Goal: Find specific page/section: Find specific page/section

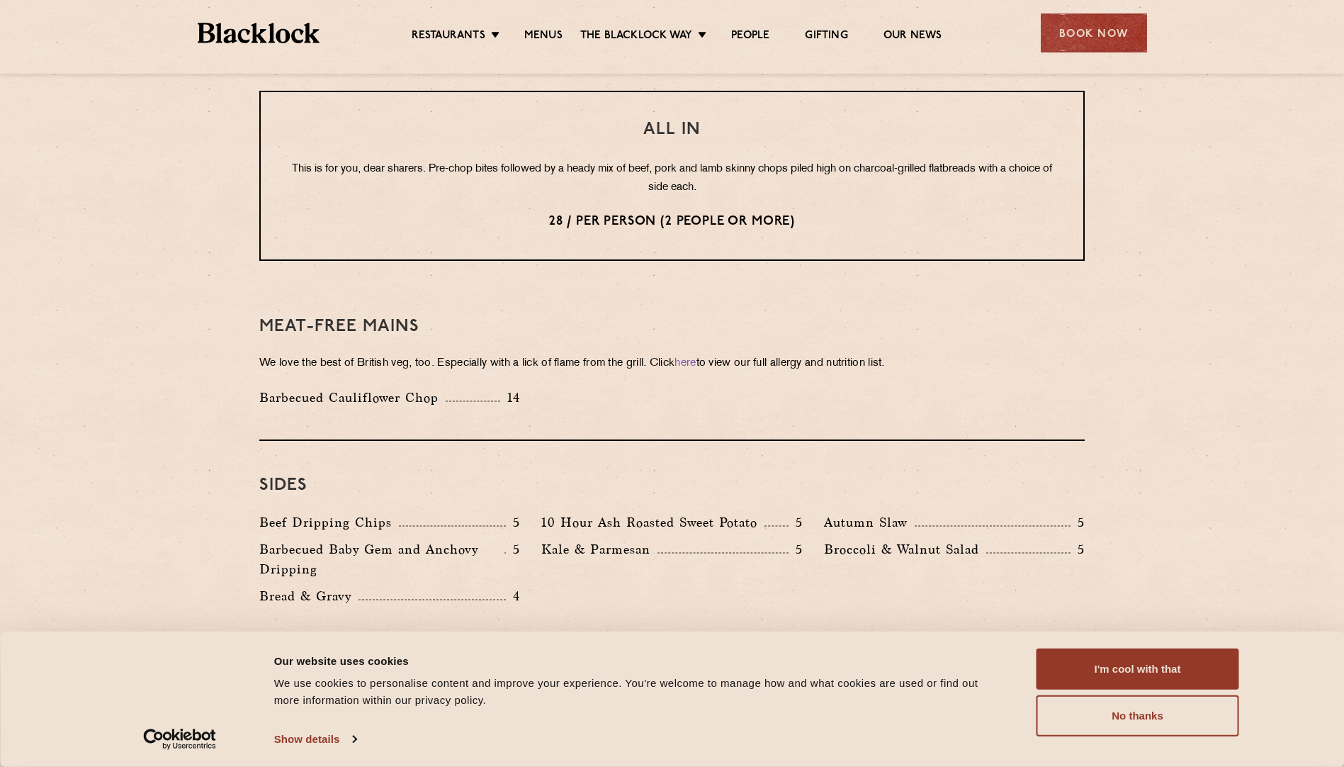
scroll to position [1771, 0]
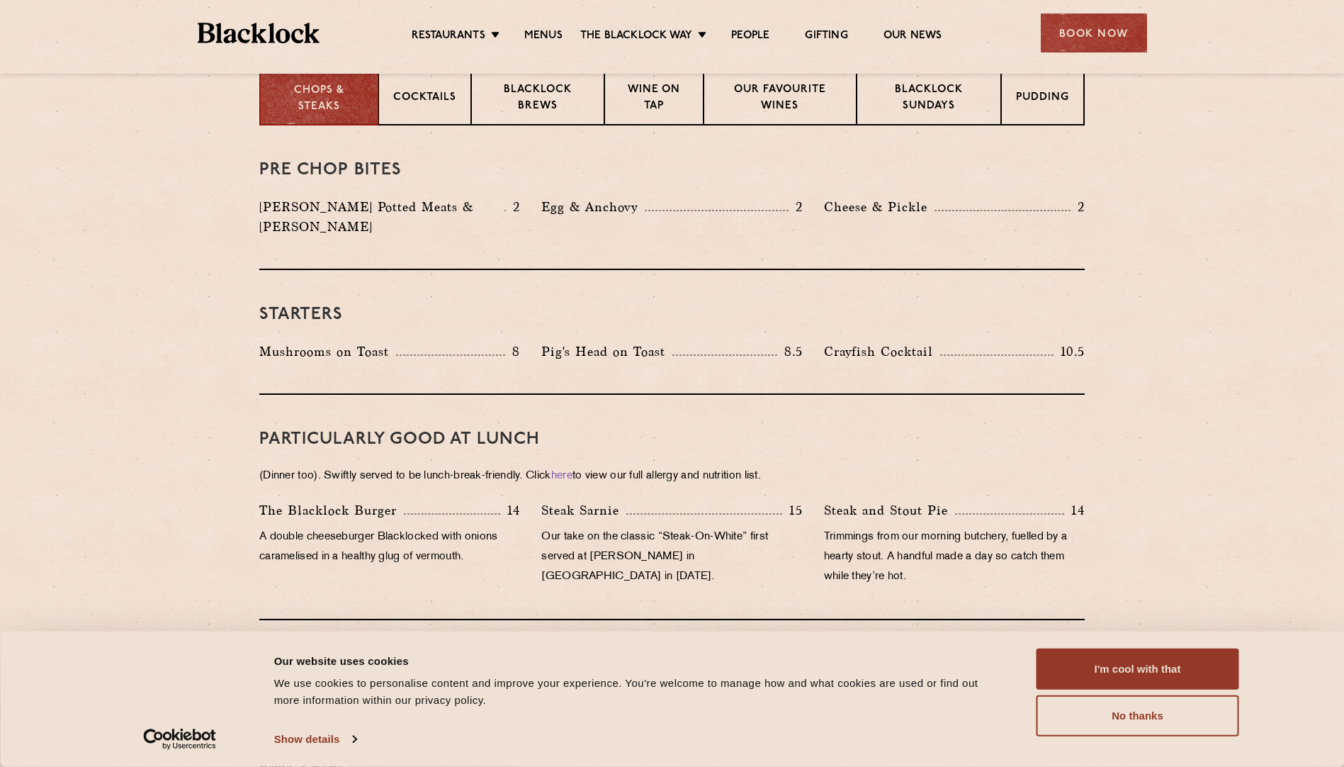
scroll to position [446, 0]
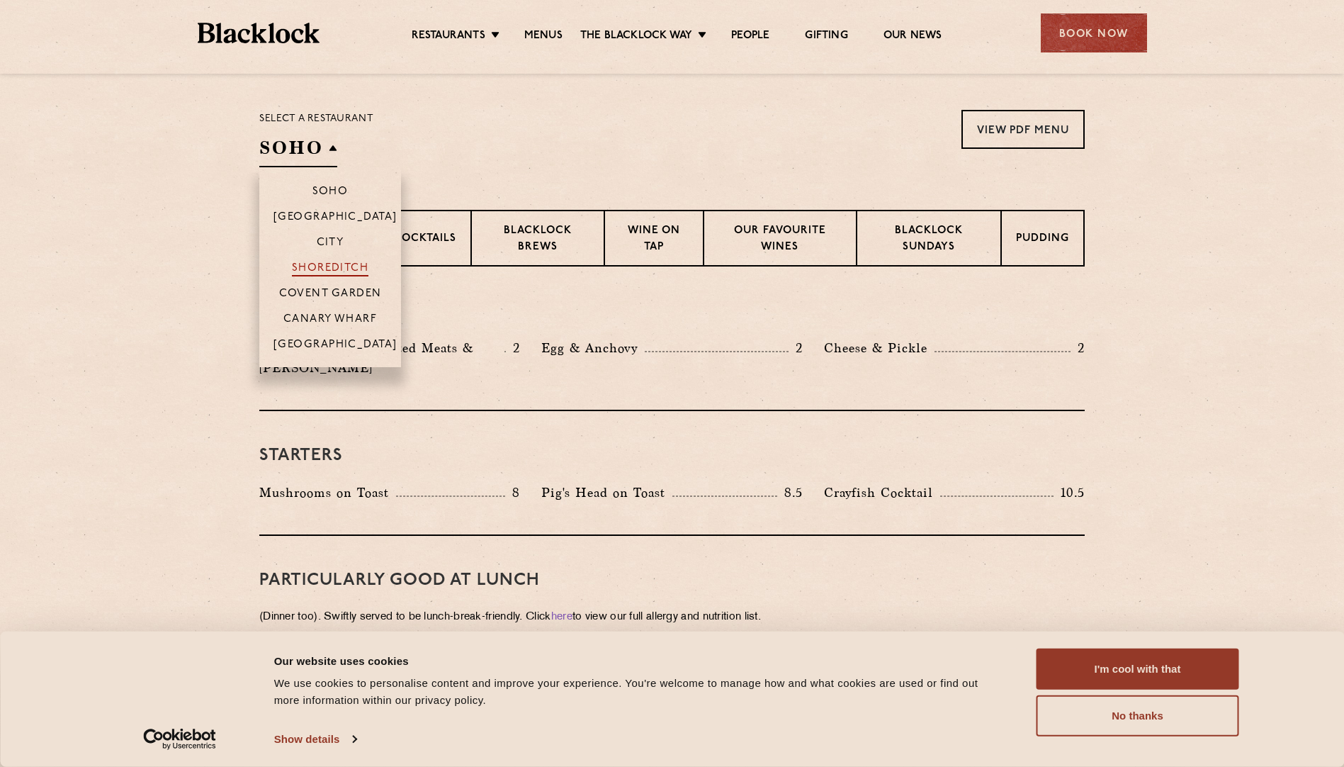
click at [346, 267] on p "Shoreditch" at bounding box center [330, 269] width 77 height 14
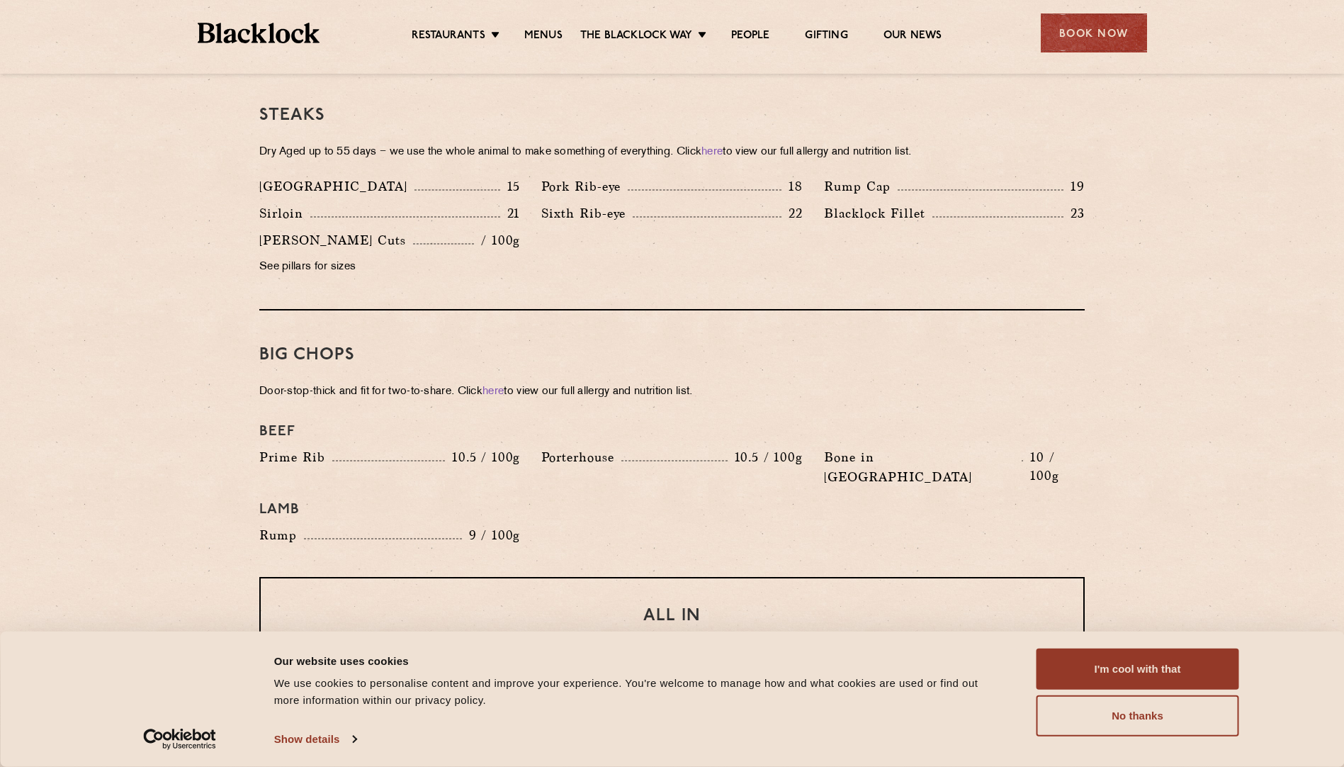
scroll to position [1368, 0]
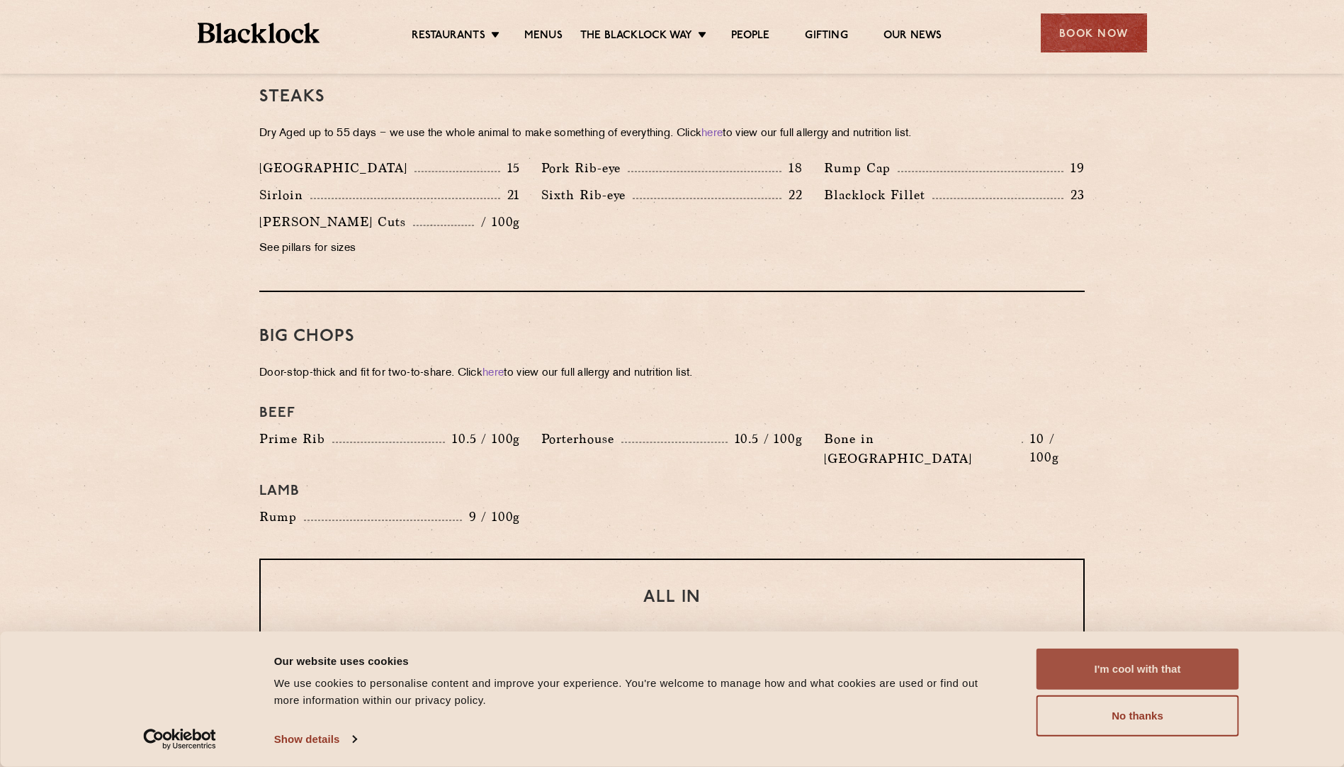
click at [1171, 667] on button "I'm cool with that" at bounding box center [1138, 668] width 203 height 41
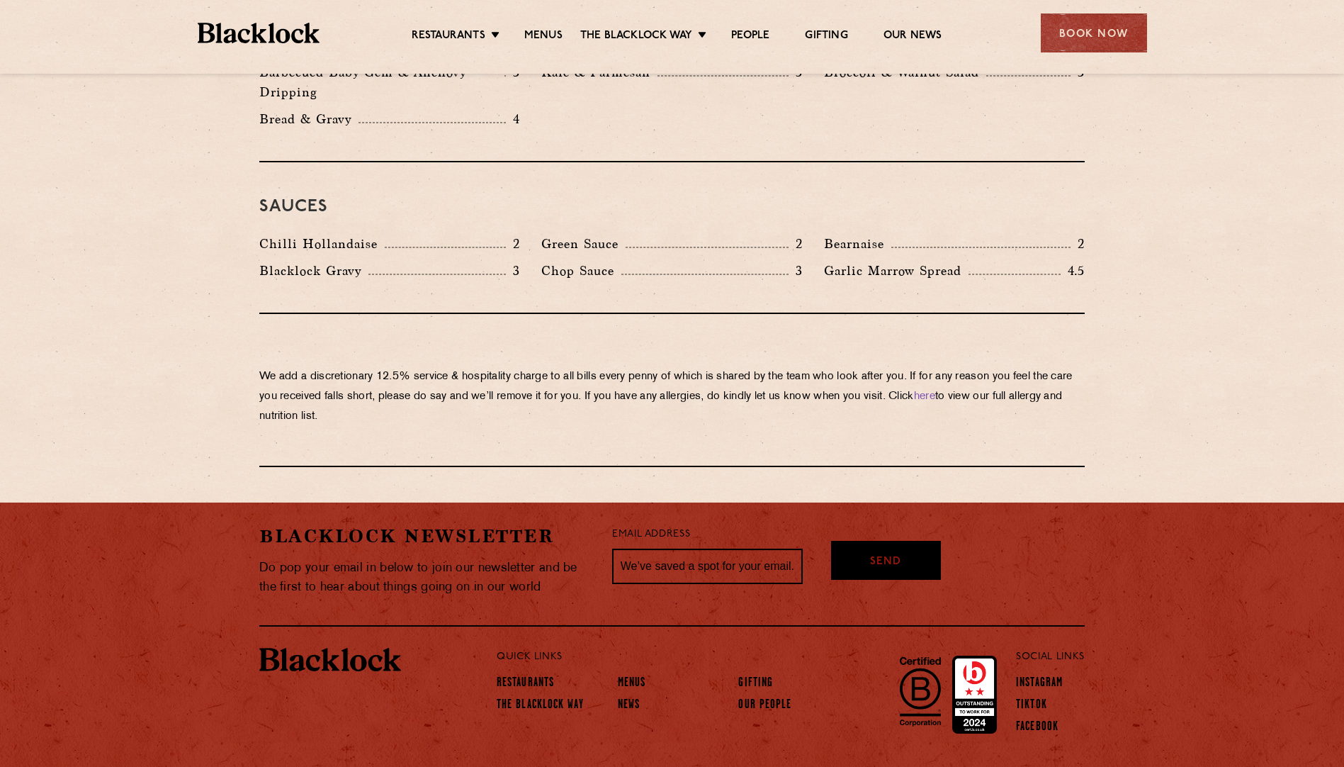
scroll to position [2316, 0]
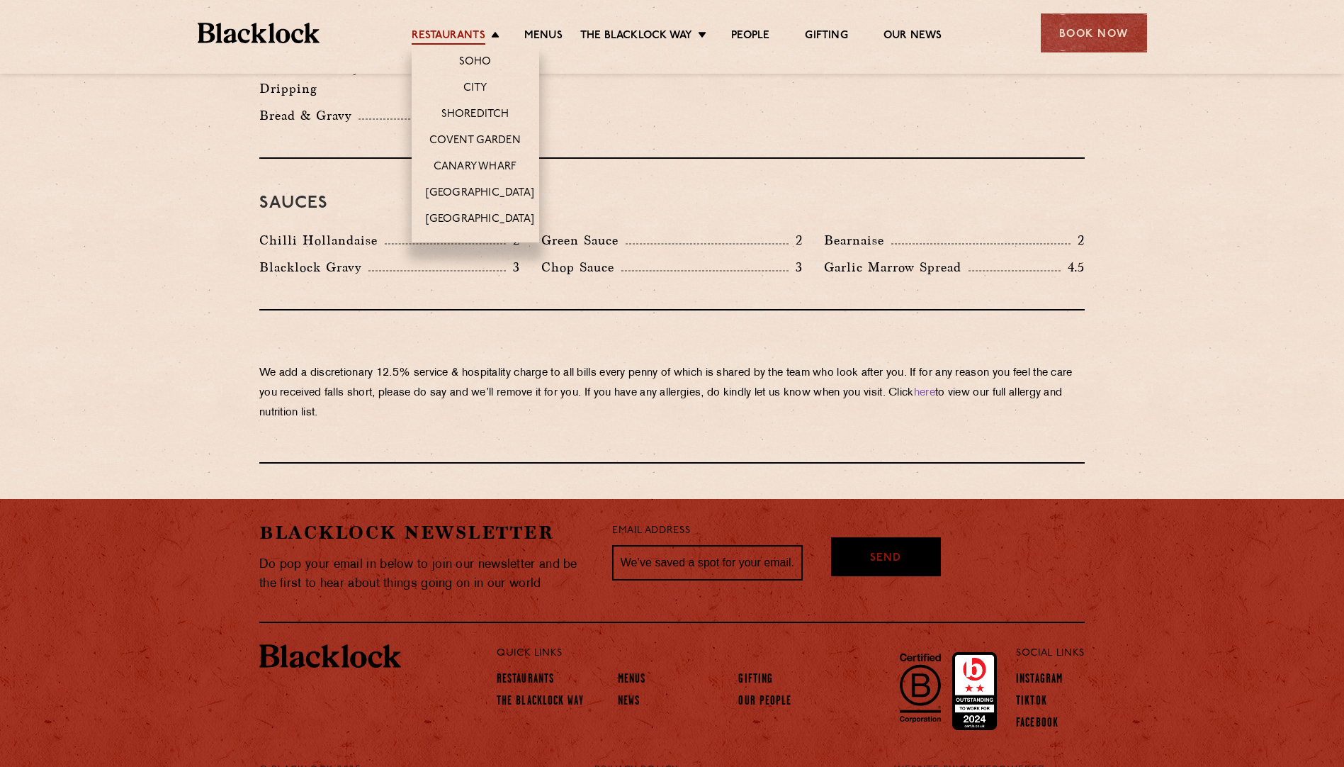
click at [457, 35] on link "Restaurants" at bounding box center [449, 37] width 74 height 16
